Goal: Transaction & Acquisition: Purchase product/service

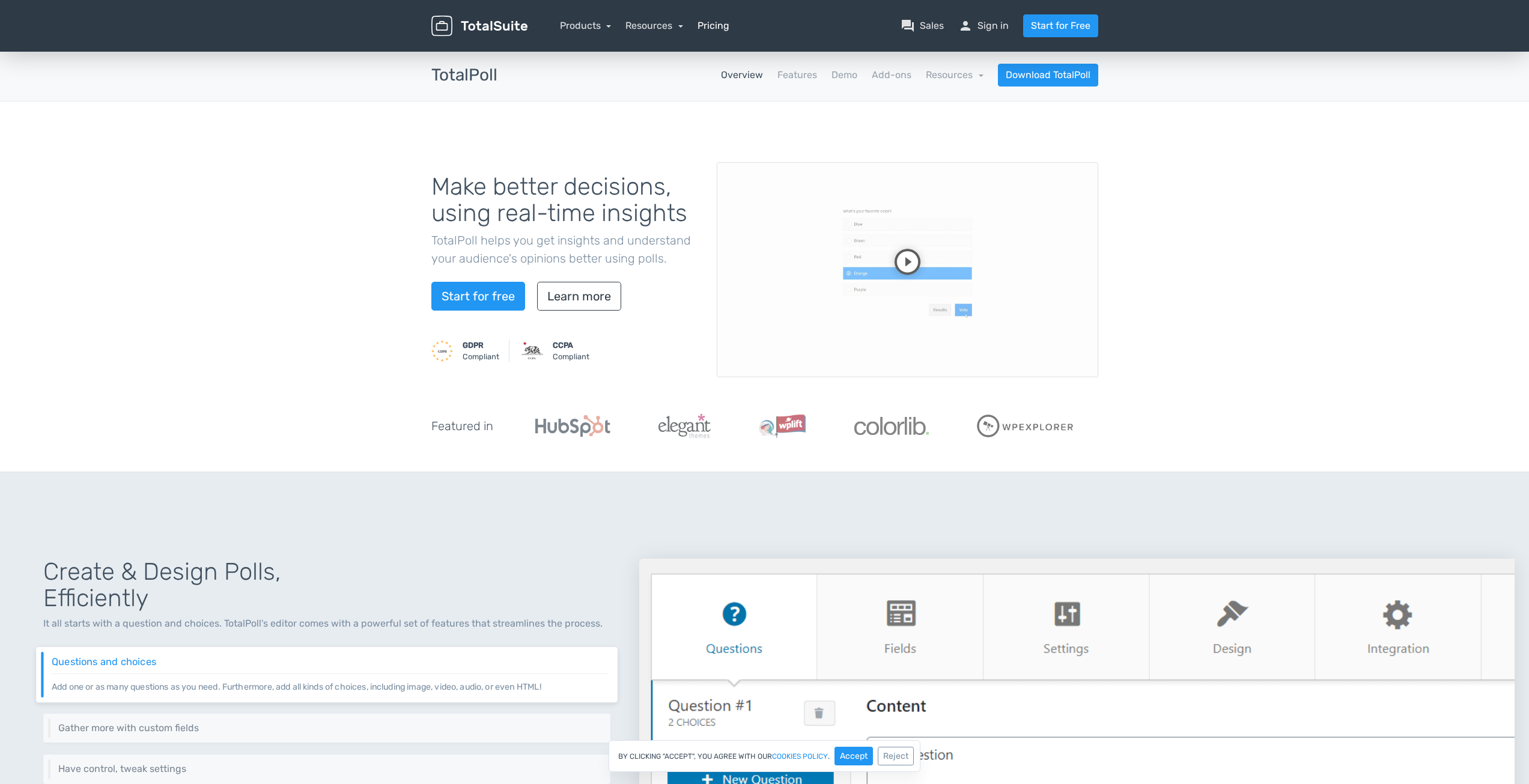
click at [698, 22] on link "Pricing" at bounding box center [713, 25] width 32 height 15
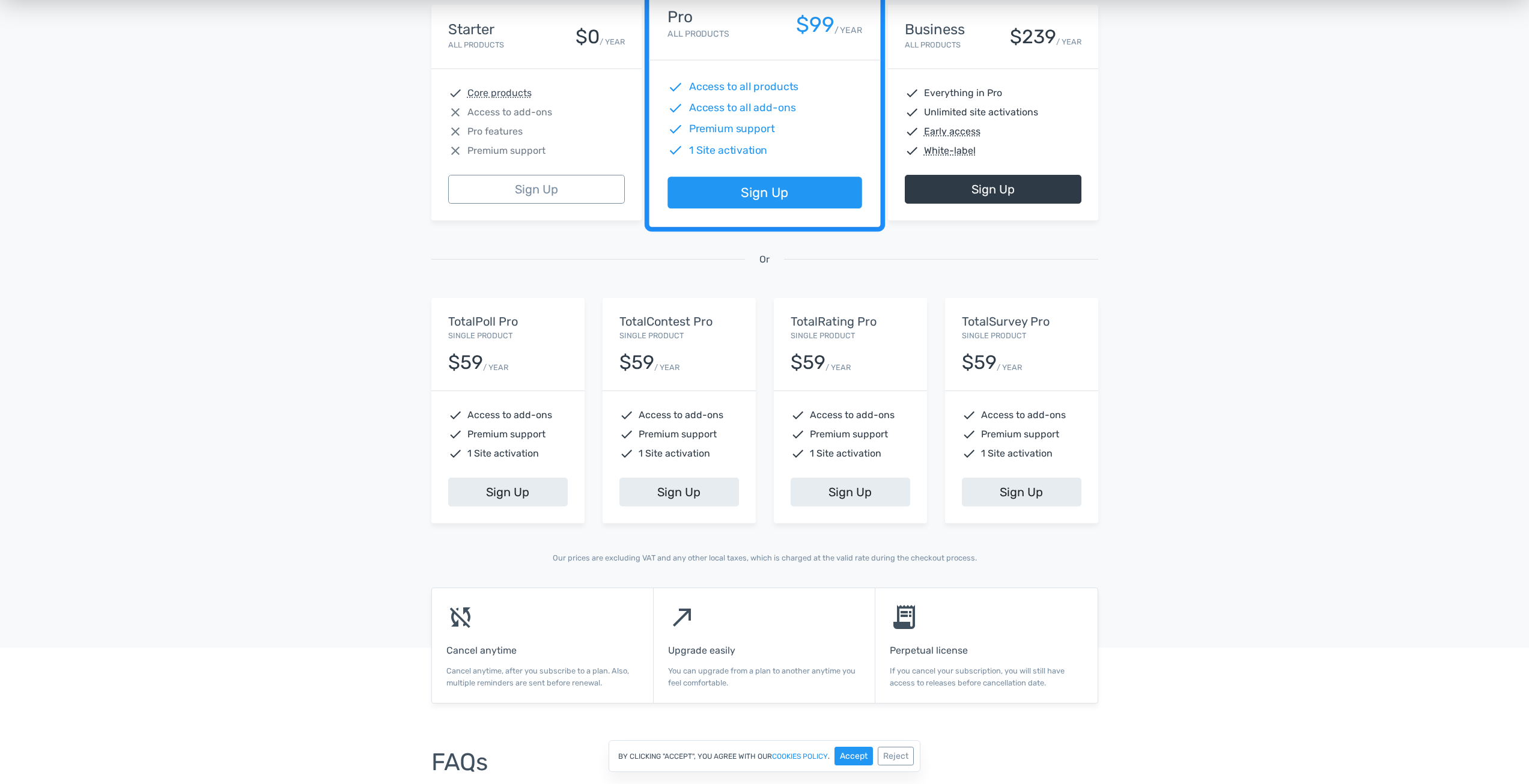
scroll to position [300, 0]
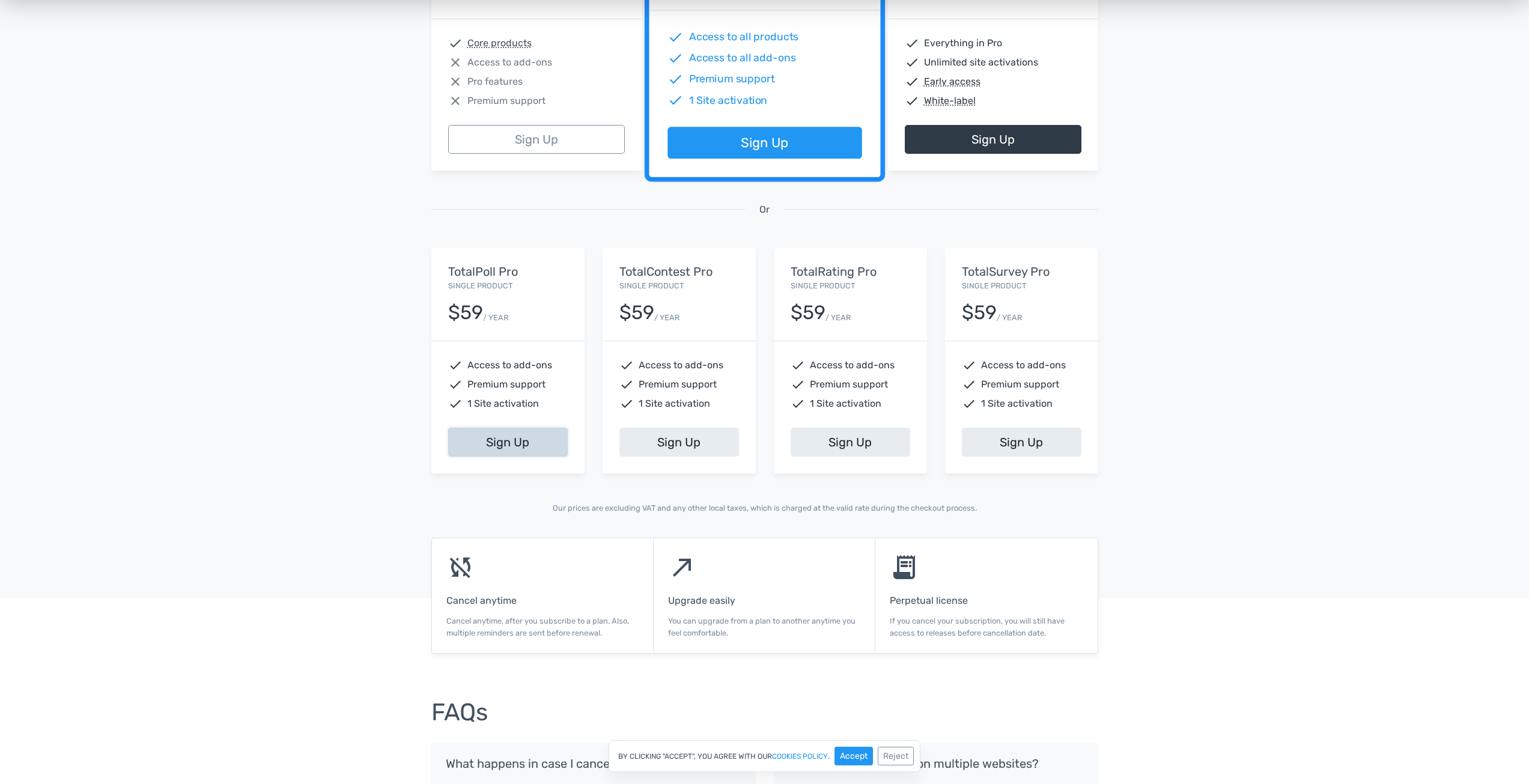
click at [515, 449] on link "Sign Up" at bounding box center [508, 442] width 119 height 28
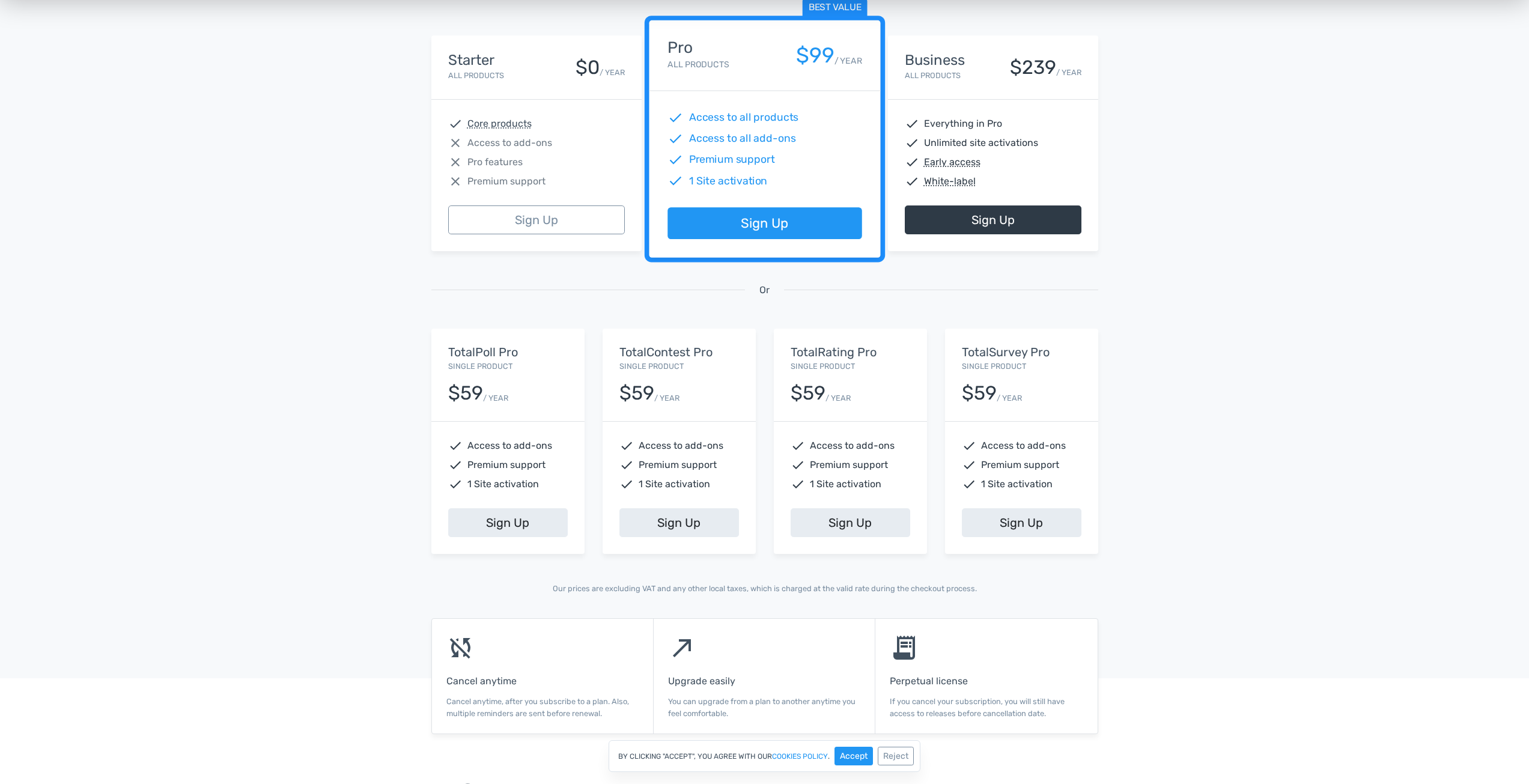
scroll to position [0, 0]
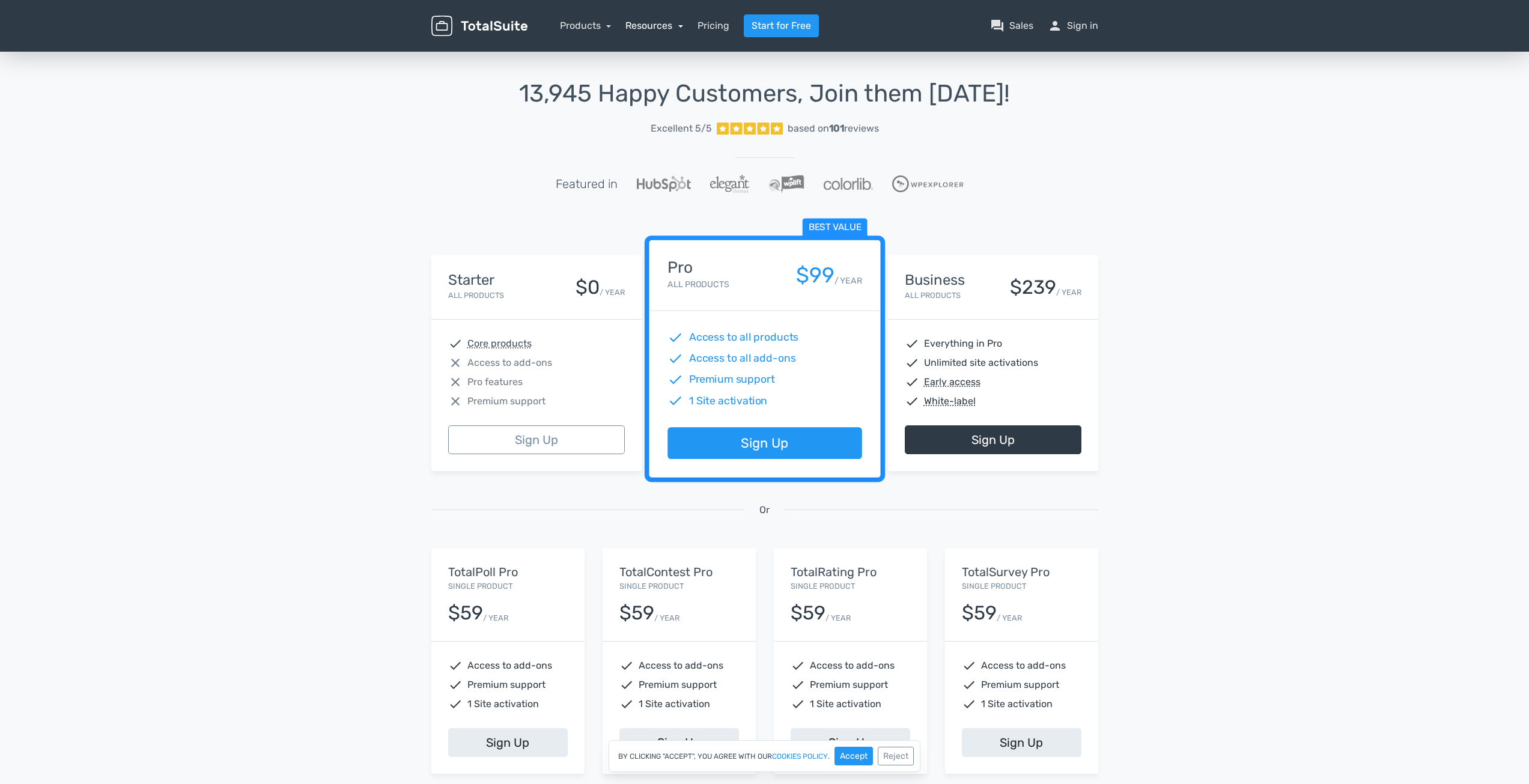
click at [670, 25] on link "Resources" at bounding box center [654, 25] width 58 height 12
click at [579, 13] on div "menu Products TotalPoll WordPress Poll and Contest Plugin TotalContest TotalRat…" at bounding box center [765, 25] width 685 height 52
click at [588, 22] on link "Products" at bounding box center [586, 25] width 52 height 12
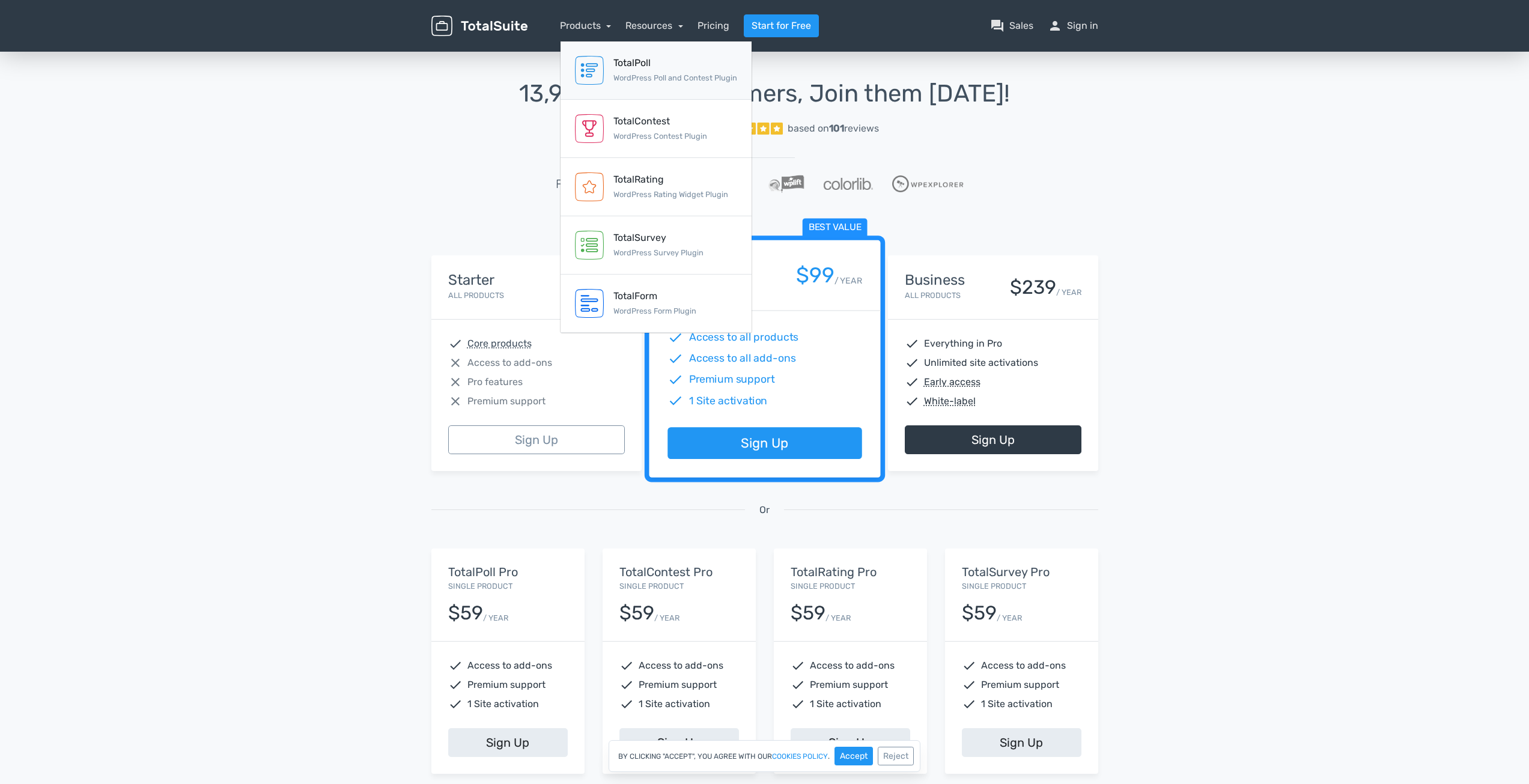
click at [646, 81] on small "WordPress Poll and Contest Plugin" at bounding box center [675, 78] width 124 height 9
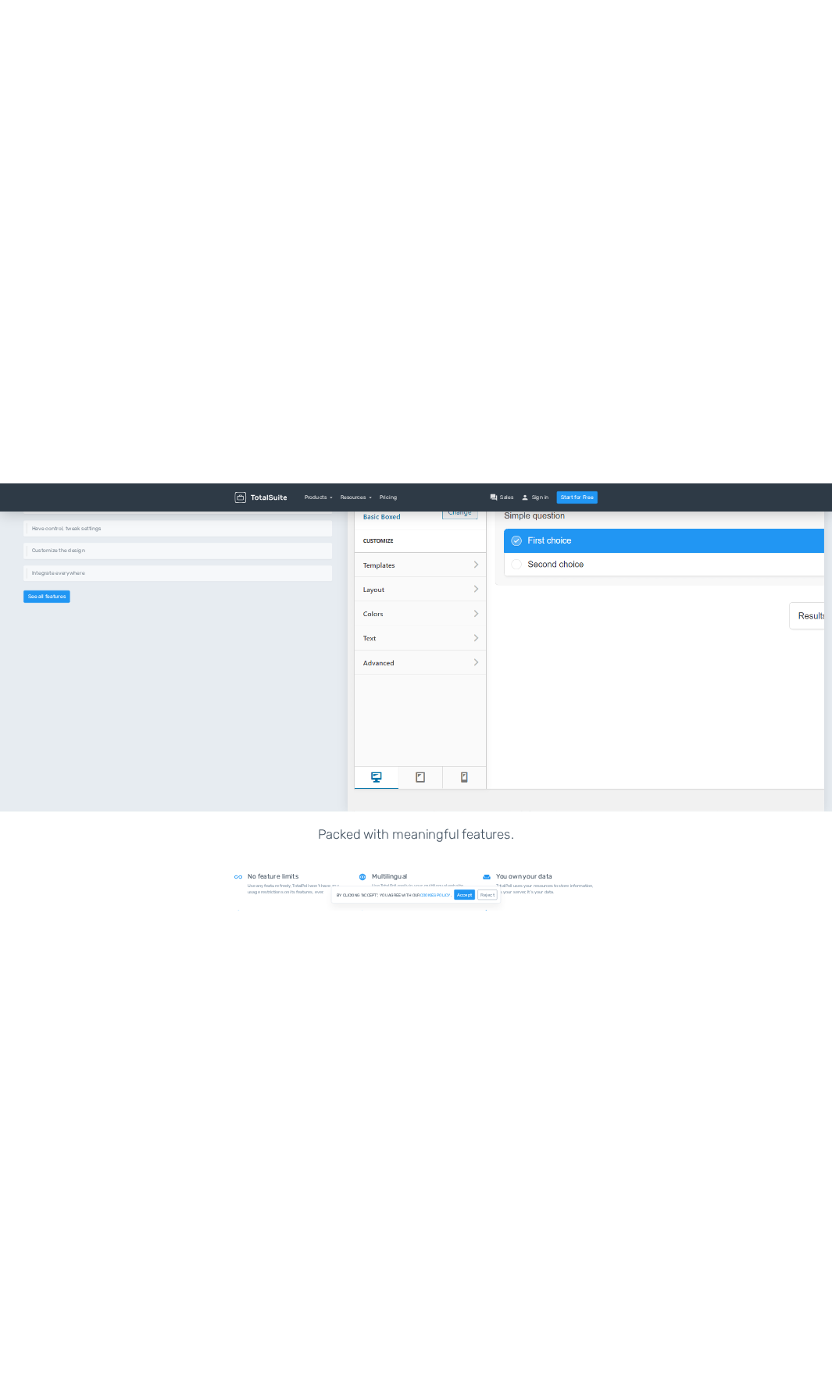
scroll to position [1024, 0]
